Goal: Contribute content: Add original content to the website for others to see

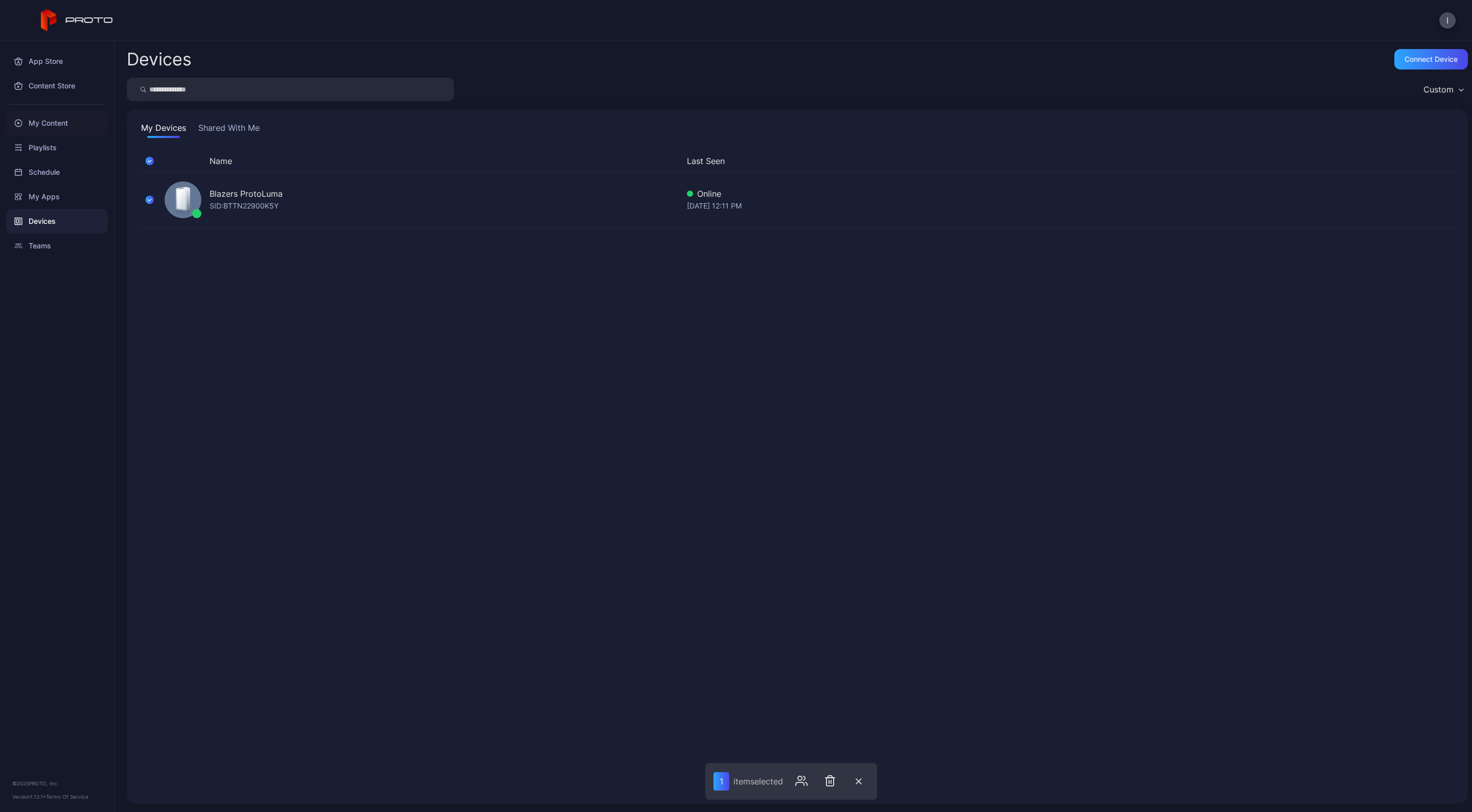
click at [54, 121] on div "My Content" at bounding box center [57, 123] width 101 height 25
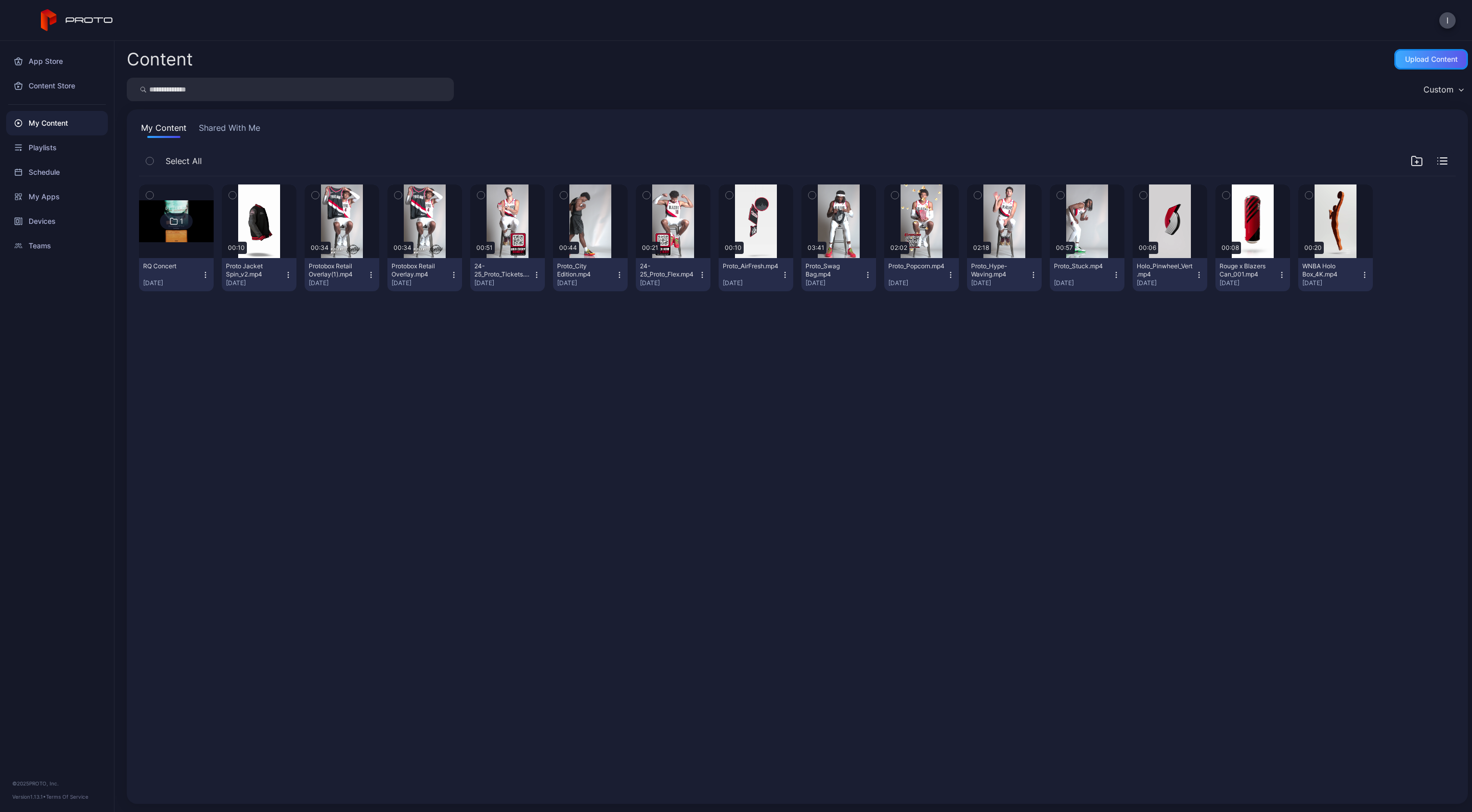
click at [1405, 62] on div "Upload Content" at bounding box center [1431, 59] width 53 height 8
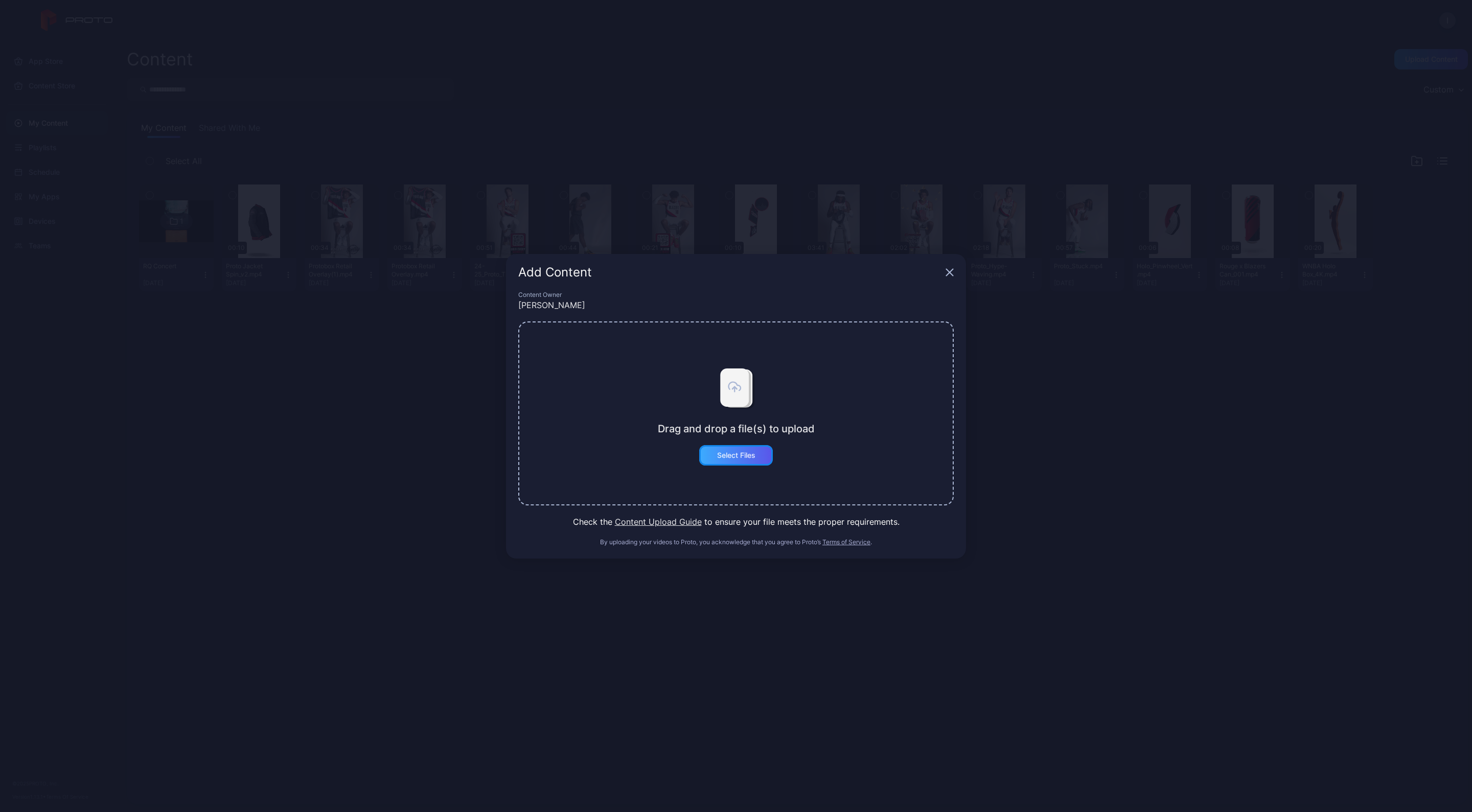
click at [737, 452] on div "Select Files" at bounding box center [736, 455] width 38 height 8
click at [746, 456] on button "Select Files" at bounding box center [736, 455] width 74 height 20
click at [950, 271] on icon "button" at bounding box center [949, 272] width 7 height 7
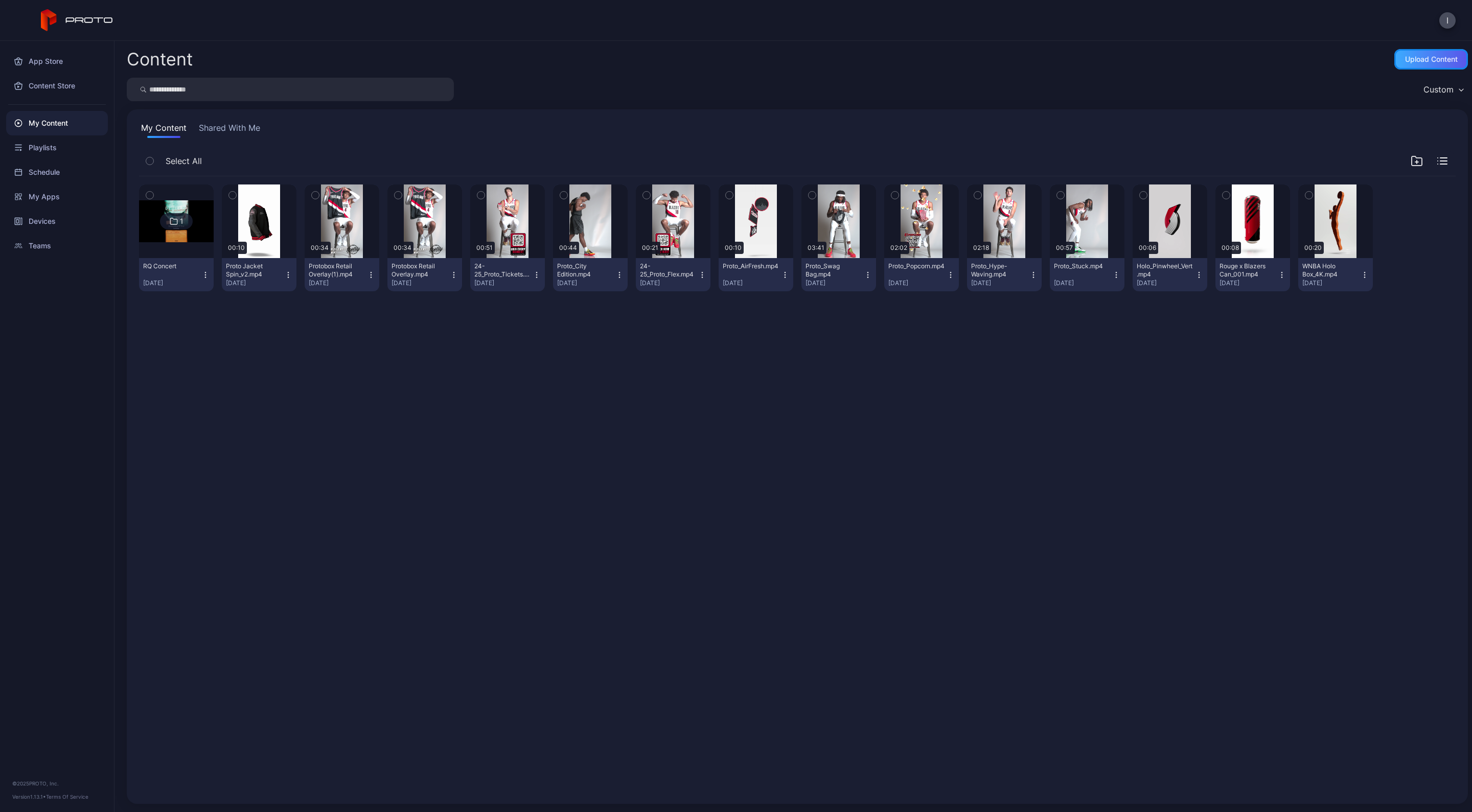
click at [1416, 58] on div "Upload Content" at bounding box center [1431, 59] width 53 height 8
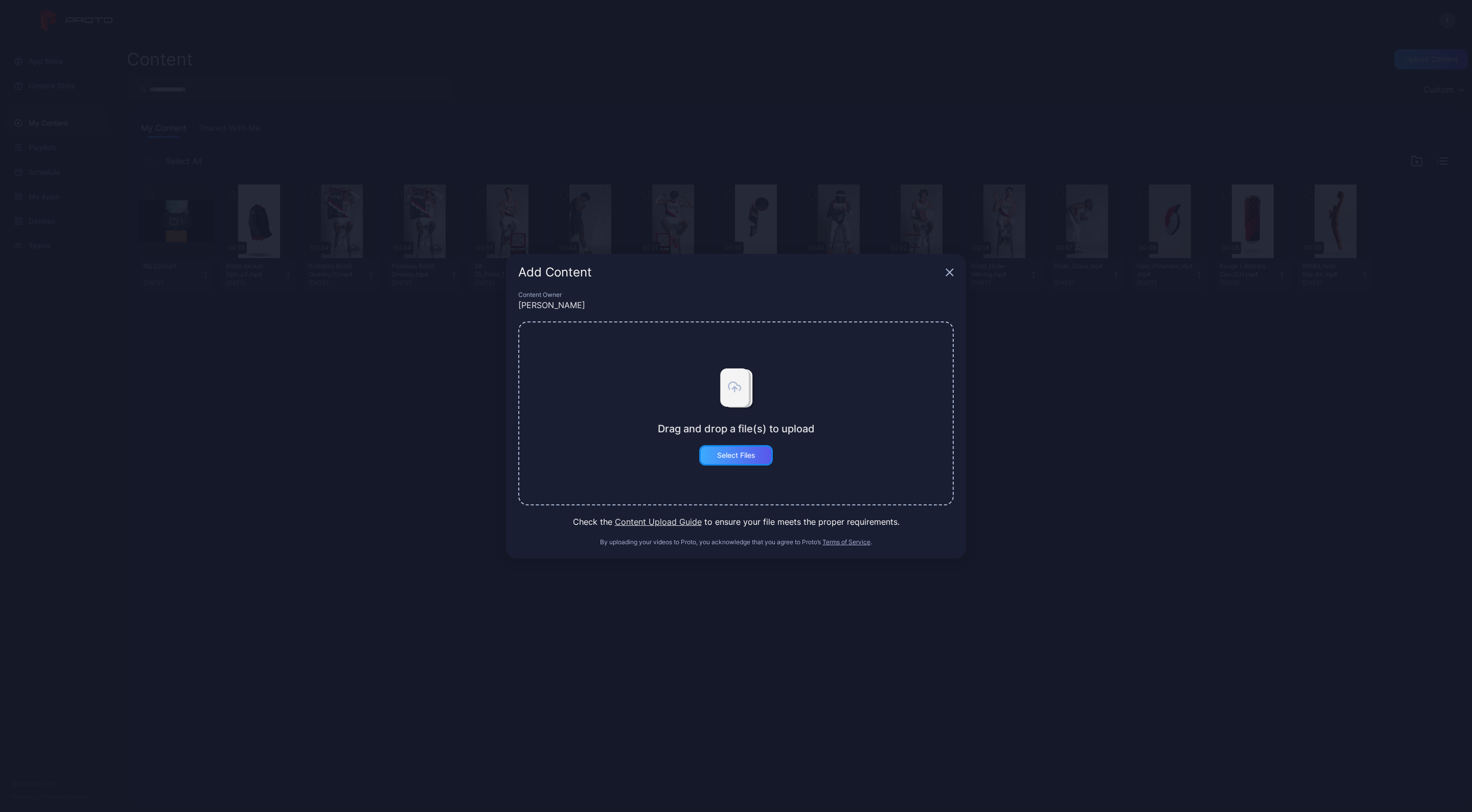
click at [756, 453] on div "Select Files" at bounding box center [736, 455] width 38 height 8
click at [664, 522] on button "Content Upload Guide" at bounding box center [658, 522] width 87 height 12
